Goal: Task Accomplishment & Management: Complete application form

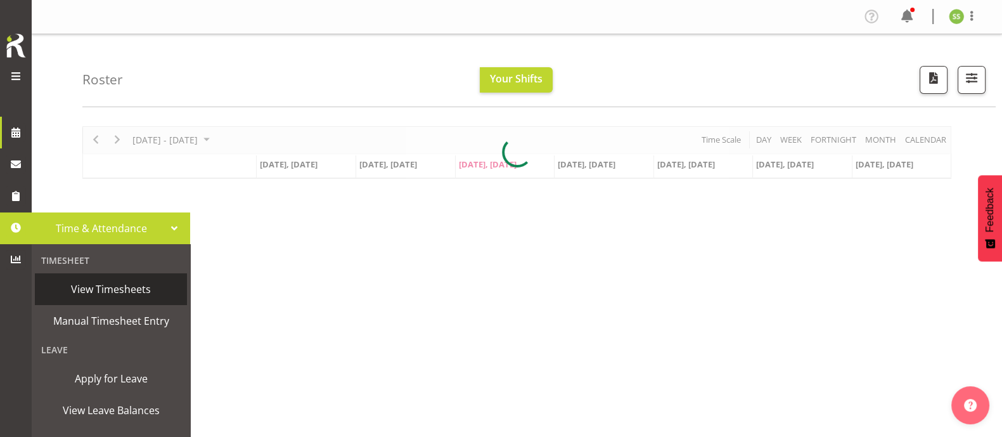
click at [110, 287] on span "View Timesheets" at bounding box center [110, 288] width 139 height 19
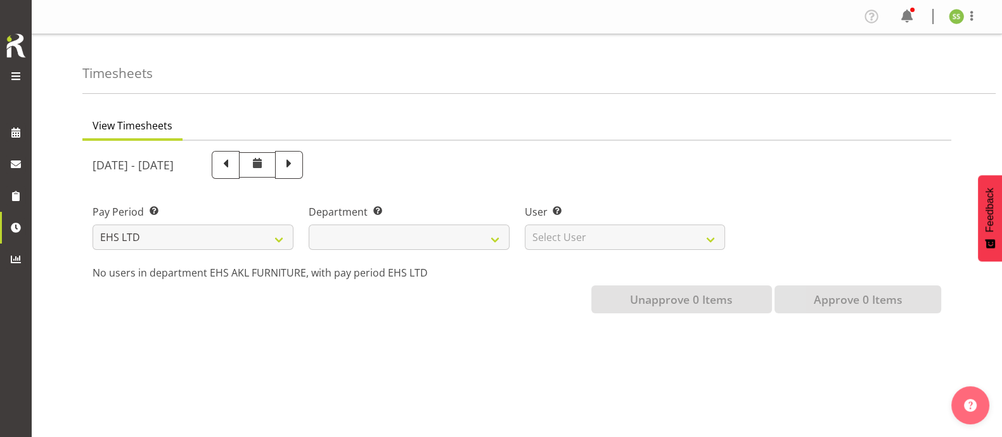
select select
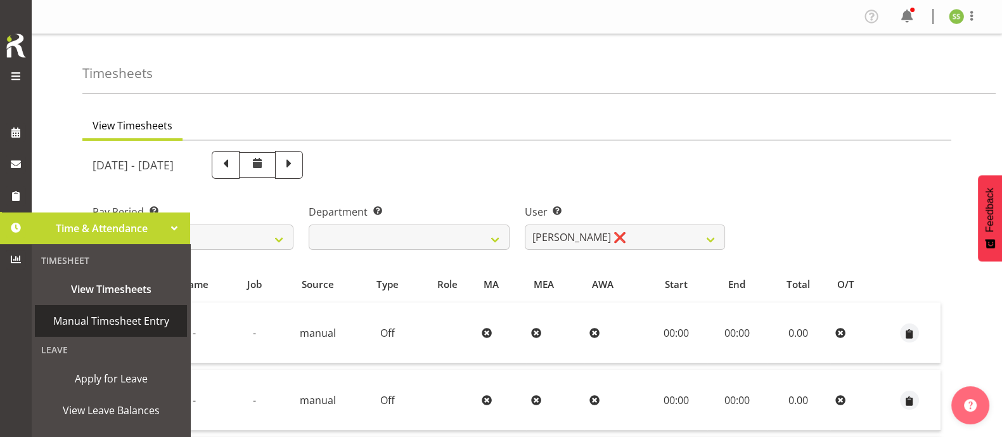
drag, startPoint x: 86, startPoint y: 317, endPoint x: 113, endPoint y: 315, distance: 26.7
click at [87, 317] on span "Manual Timesheet Entry" at bounding box center [110, 320] width 139 height 19
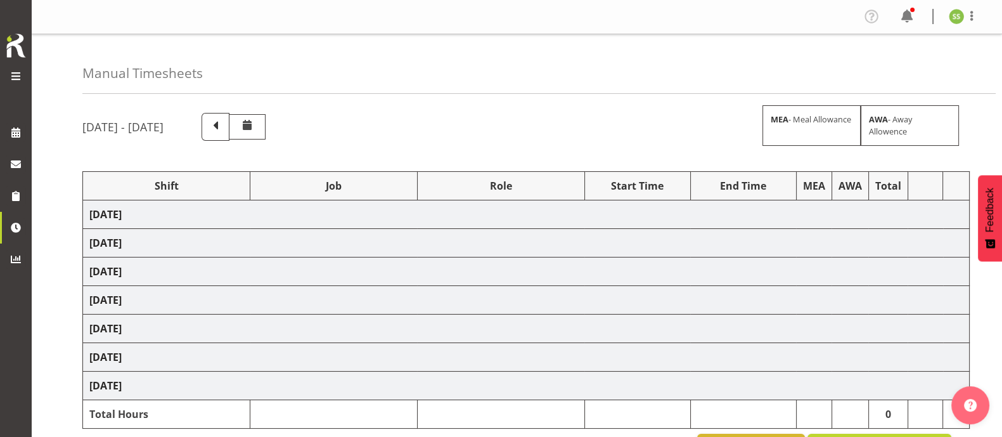
select select "38155"
select select "69"
select select "38155"
select select "69"
select select "38155"
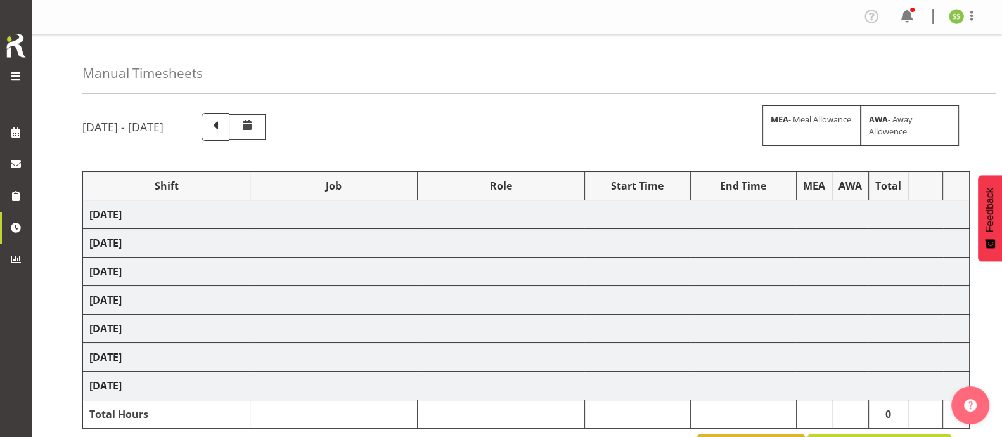
select select "69"
select select "38155"
select select "69"
select select "38155"
select select "69"
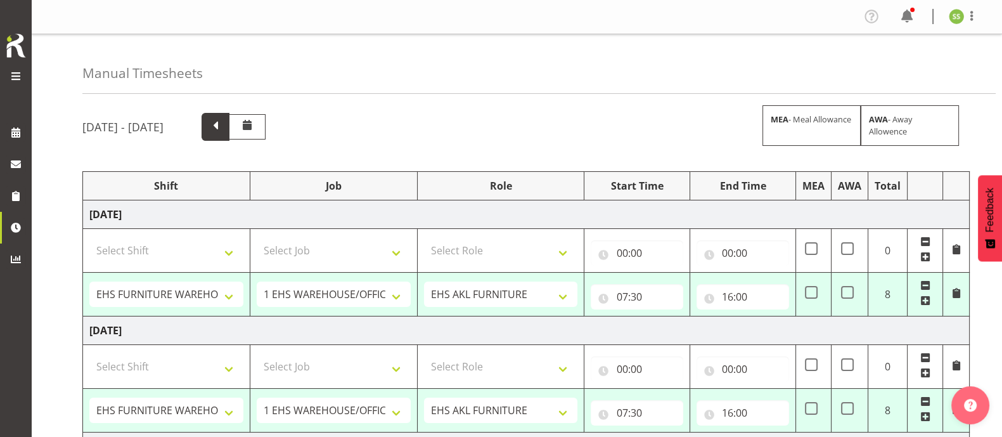
click at [224, 124] on span at bounding box center [215, 125] width 16 height 16
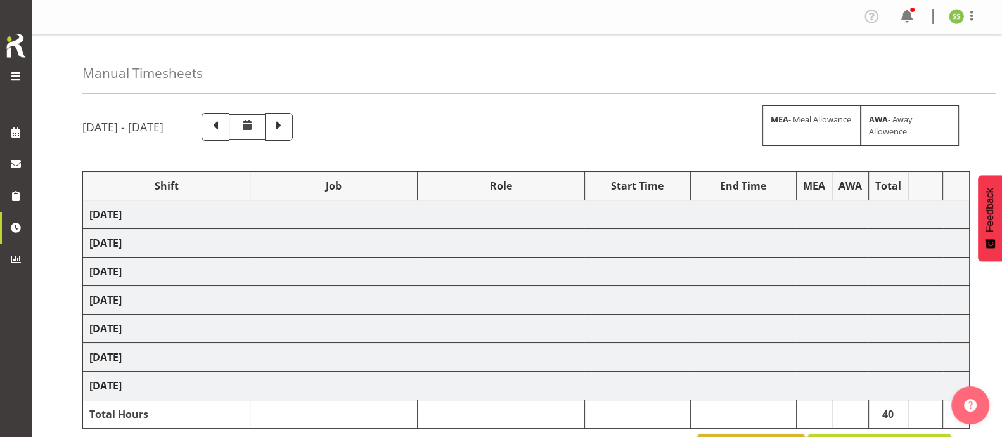
select select "38155"
select select "69"
select select "38155"
select select "69"
select select "38155"
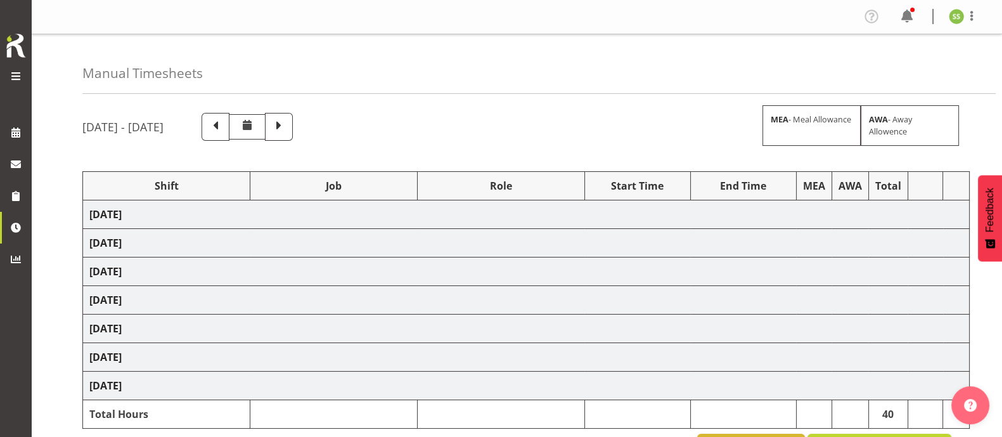
select select "69"
select select "38155"
select select "69"
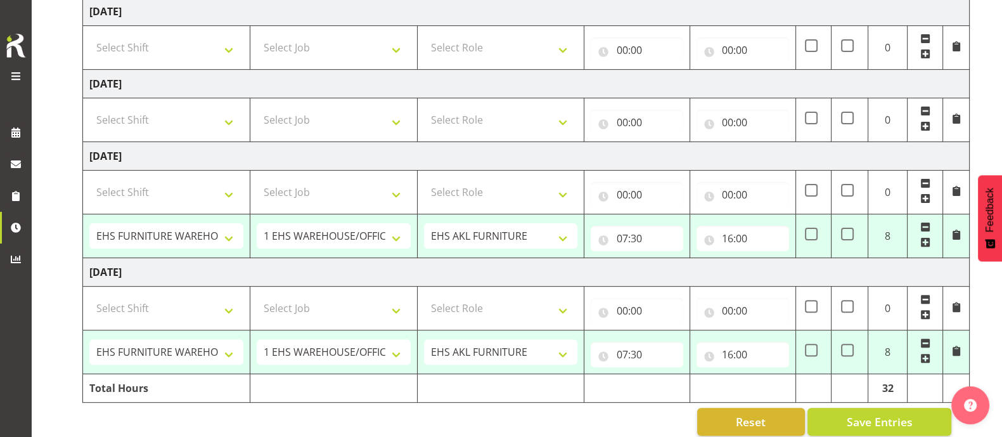
scroll to position [525, 0]
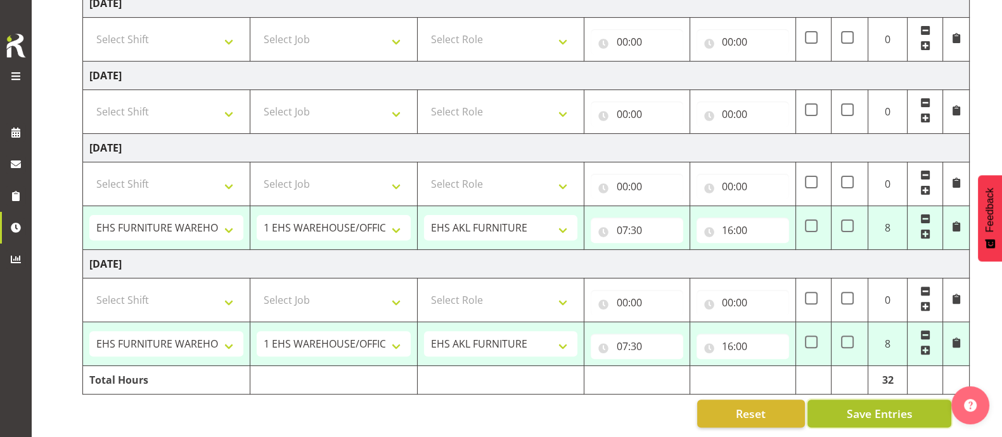
click at [881, 405] on span "Save Entries" at bounding box center [879, 413] width 66 height 16
select select "38155"
select select "69"
type input "07:30"
type input "16:00"
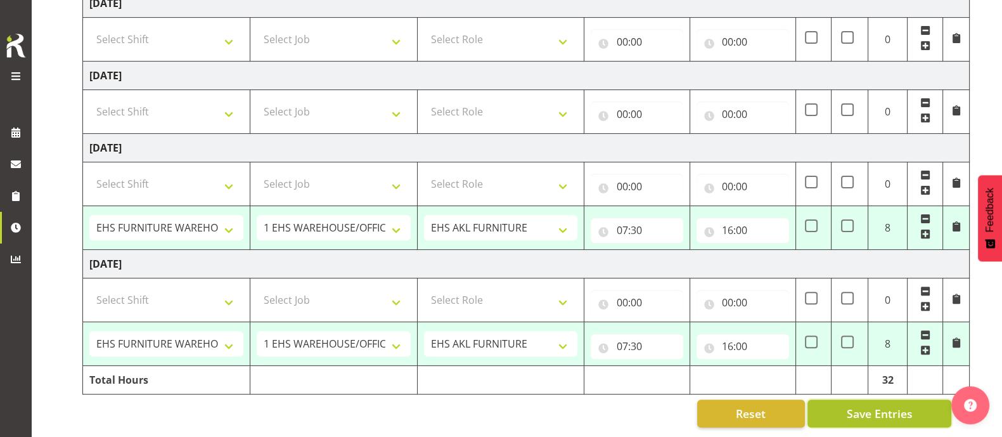
select select "38155"
select select "69"
type input "07:30"
type input "16:00"
select select "38155"
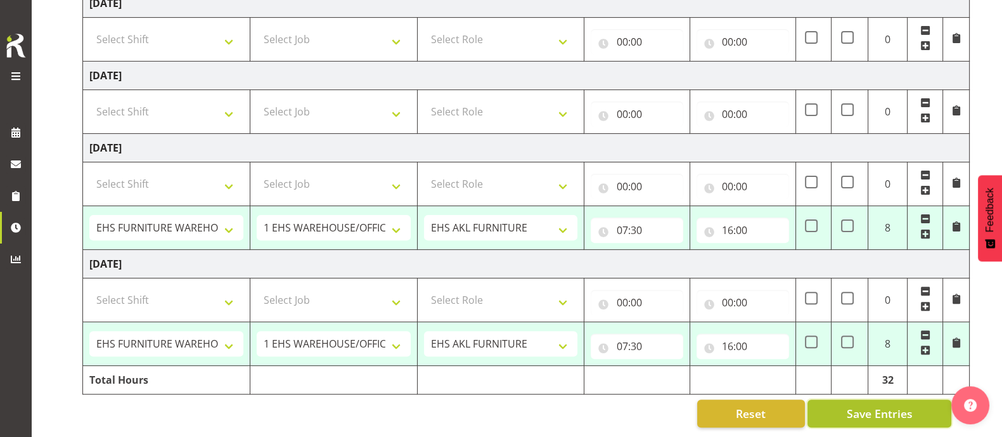
select select "69"
type input "07:30"
type input "16:00"
select select "38155"
select select "69"
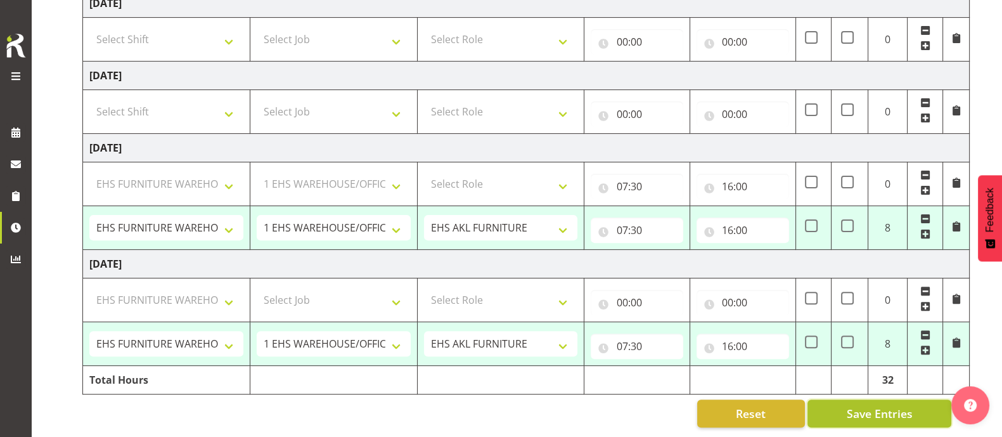
type input "07:30"
type input "16:00"
select select "38155"
select select "69"
select select "38155"
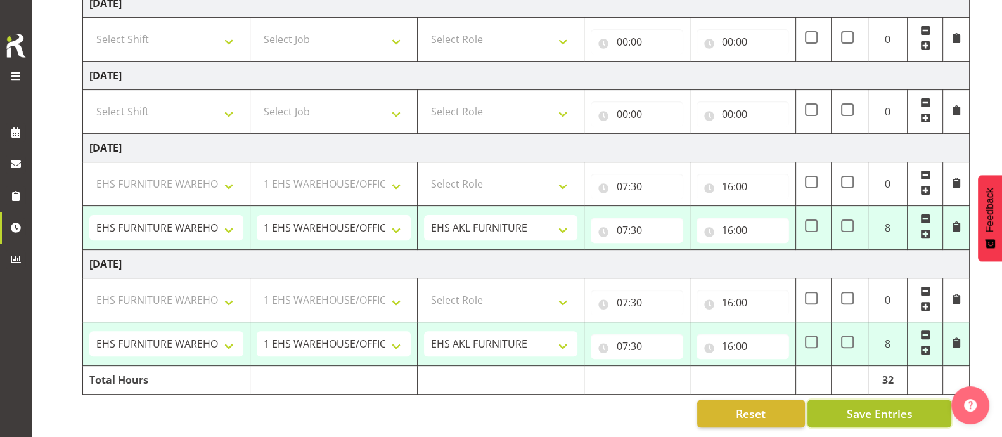
select select "69"
select select "38155"
select select "69"
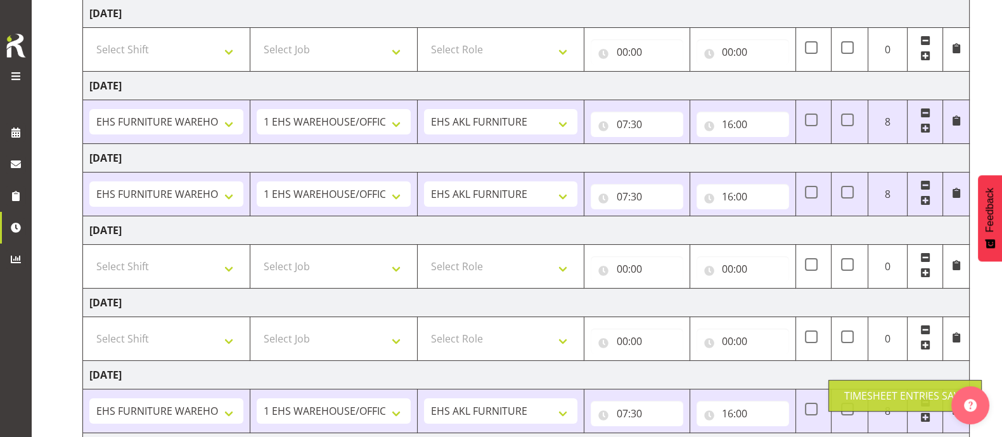
scroll to position [0, 0]
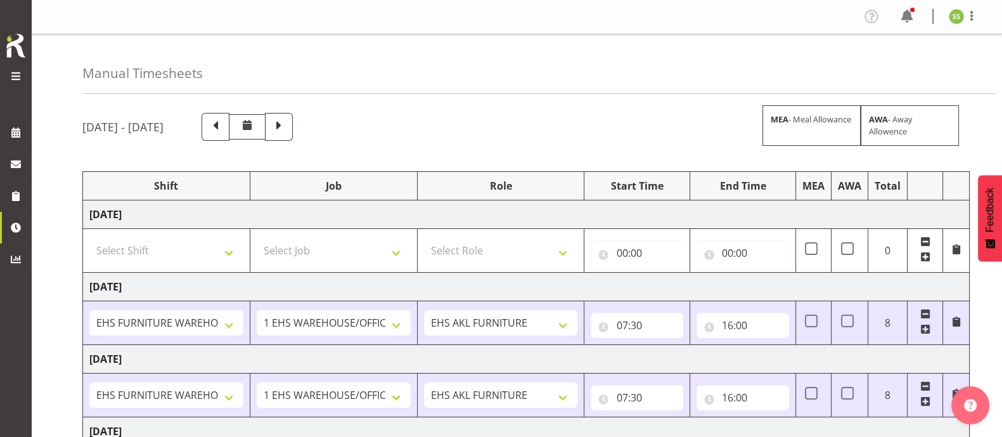
drag, startPoint x: 973, startPoint y: 17, endPoint x: 937, endPoint y: 48, distance: 47.2
click at [973, 17] on span at bounding box center [971, 15] width 15 height 15
click at [918, 68] on link "Log Out" at bounding box center [918, 66] width 122 height 23
